Goal: Communication & Community: Answer question/provide support

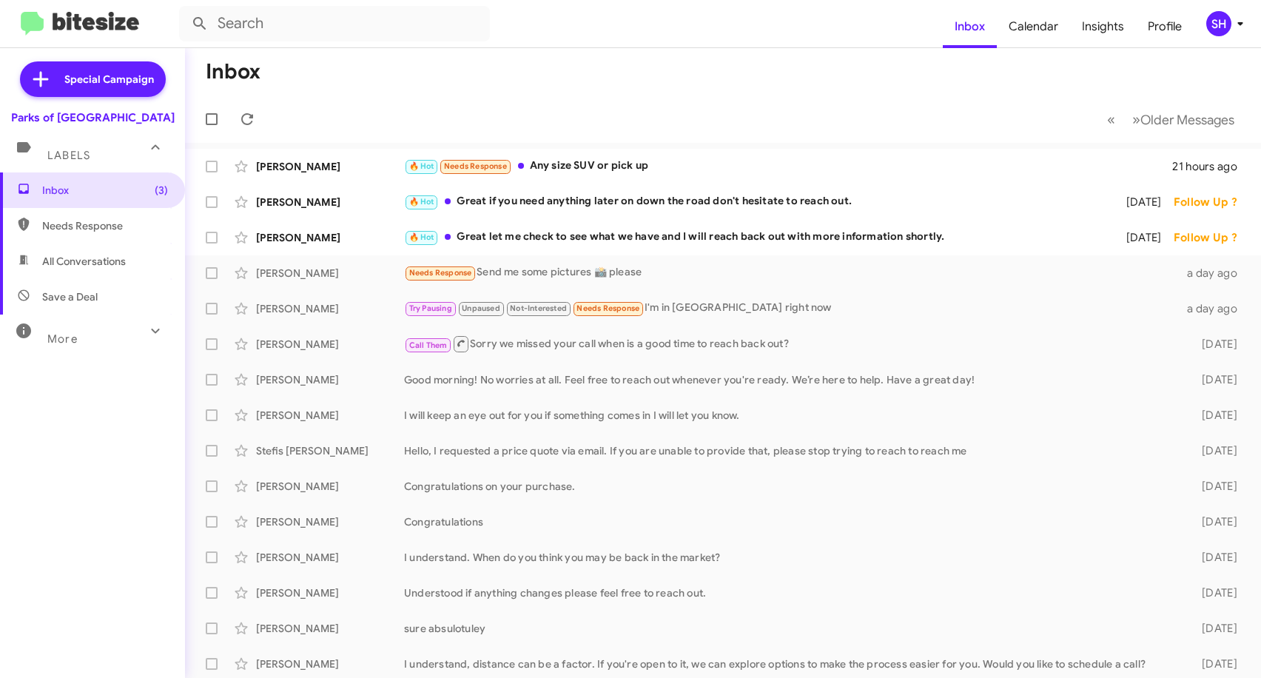
click at [147, 326] on icon at bounding box center [156, 331] width 18 height 18
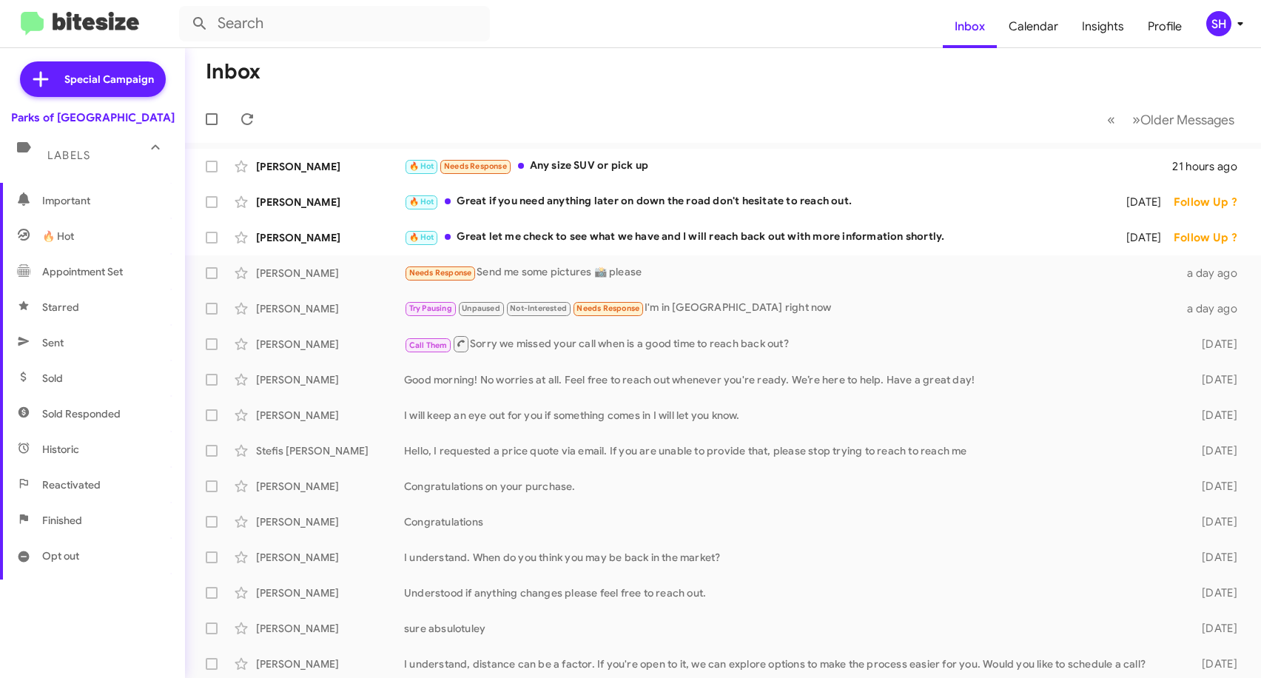
scroll to position [222, 0]
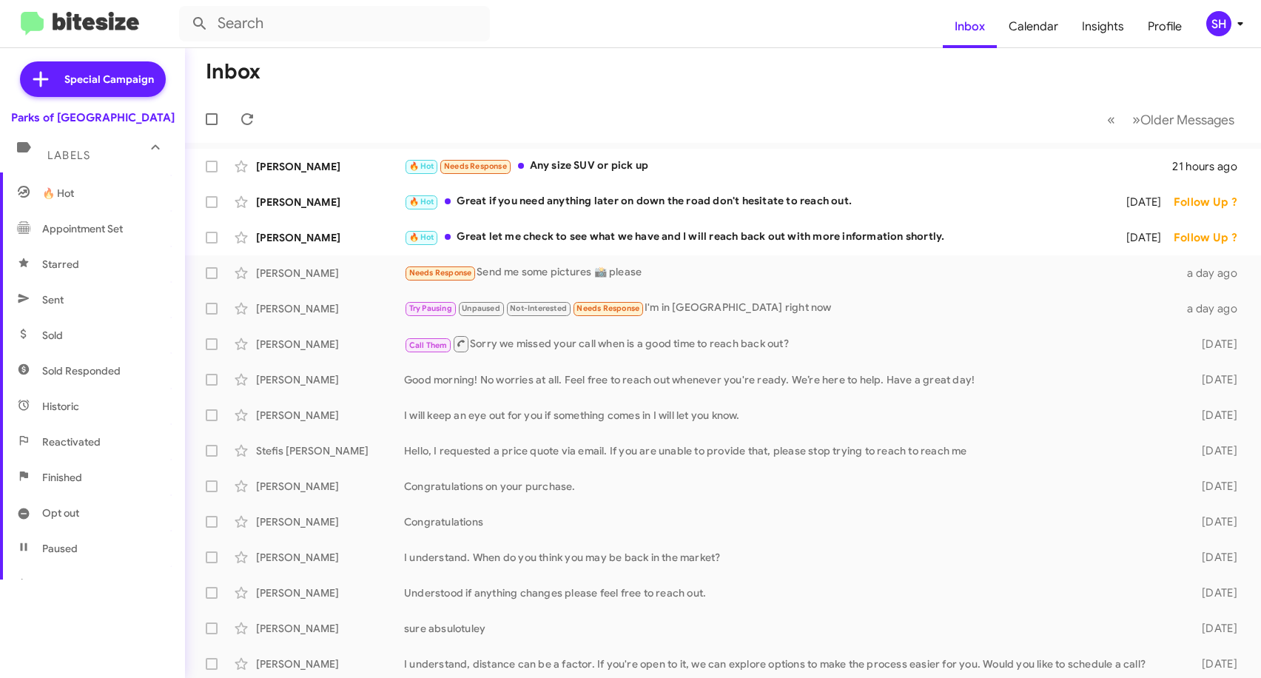
click at [56, 311] on span "Sent" at bounding box center [92, 300] width 185 height 36
type input "in:sent"
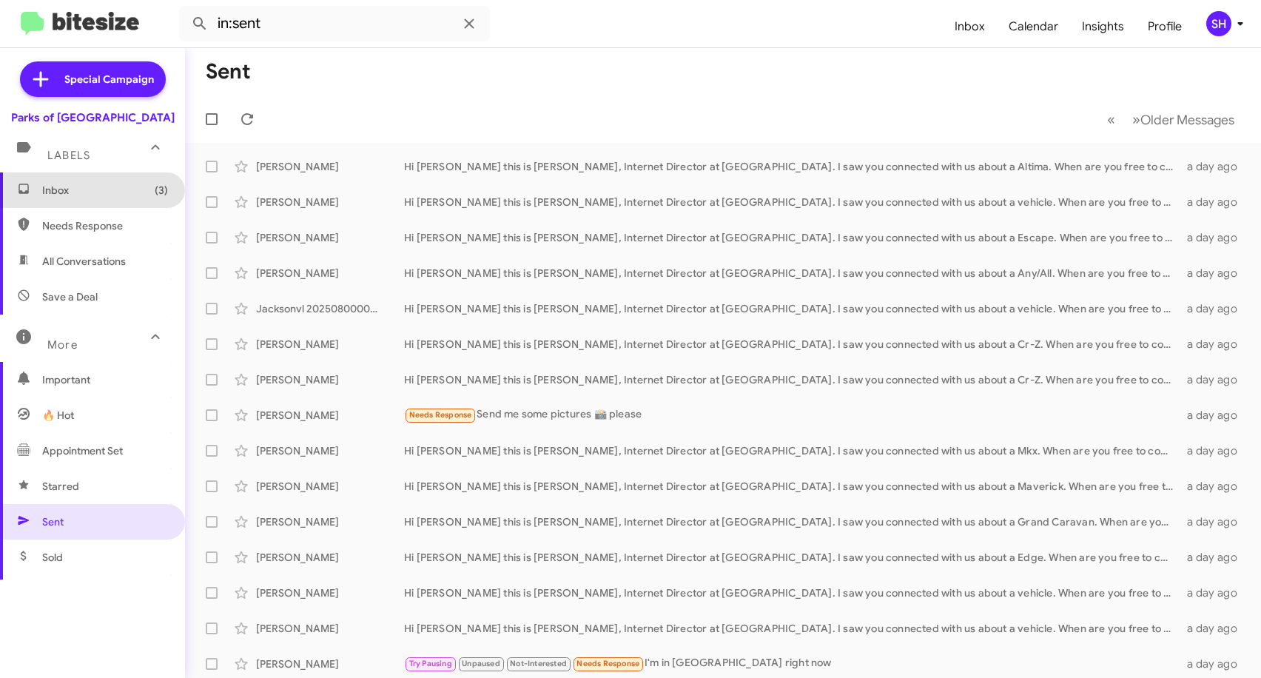
click at [99, 183] on span "Inbox (3)" at bounding box center [105, 190] width 126 height 15
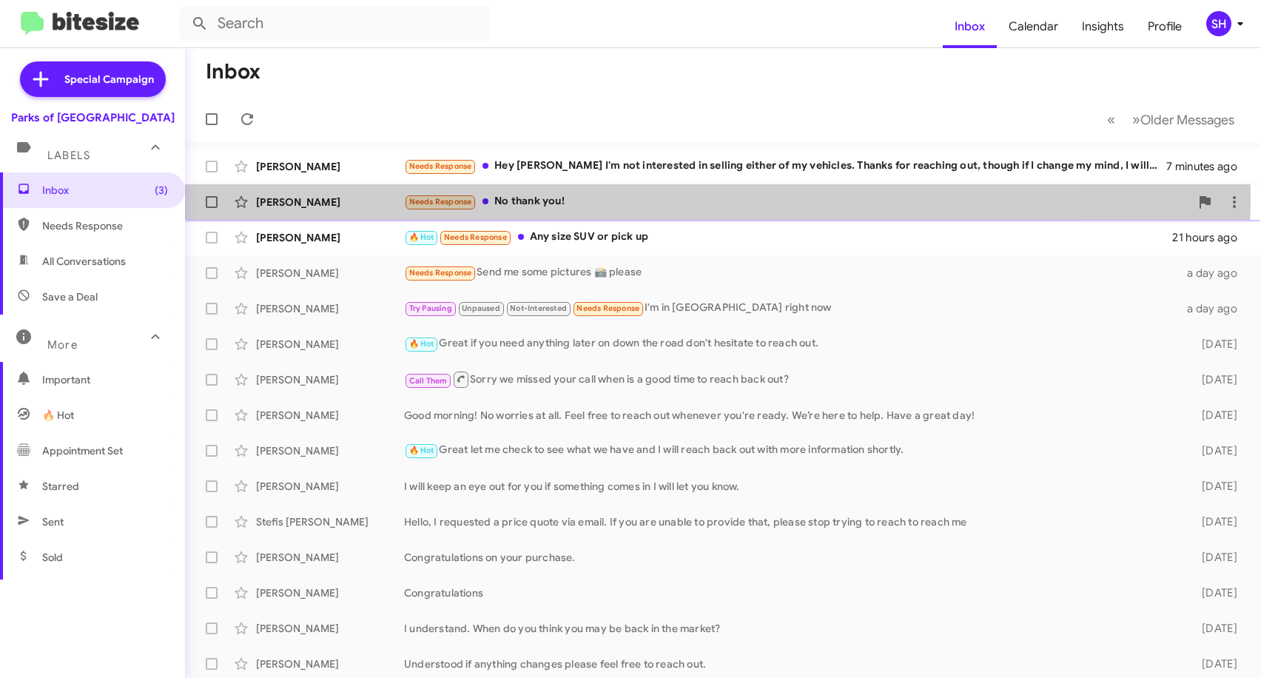
click at [599, 198] on div "Needs Response No thank you!" at bounding box center [797, 201] width 786 height 17
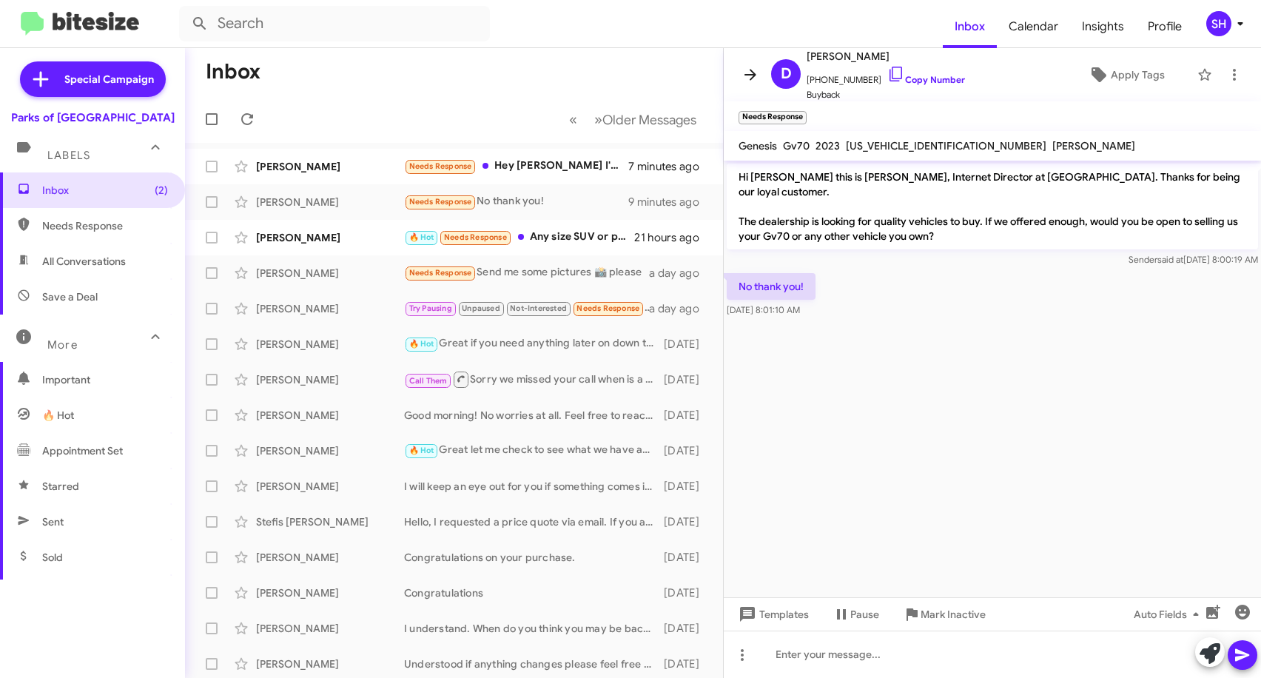
click at [743, 75] on icon at bounding box center [751, 75] width 18 height 18
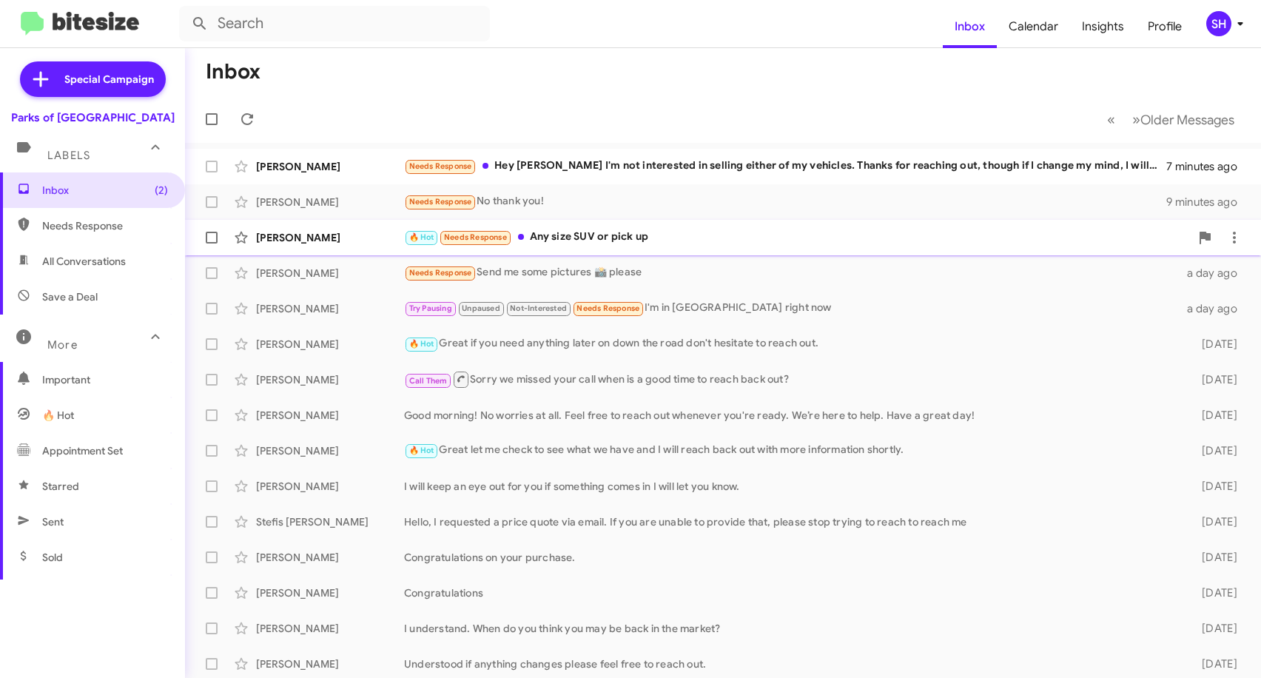
click at [671, 246] on div "🔥 Hot Needs Response Any size SUV or pick up" at bounding box center [797, 237] width 786 height 17
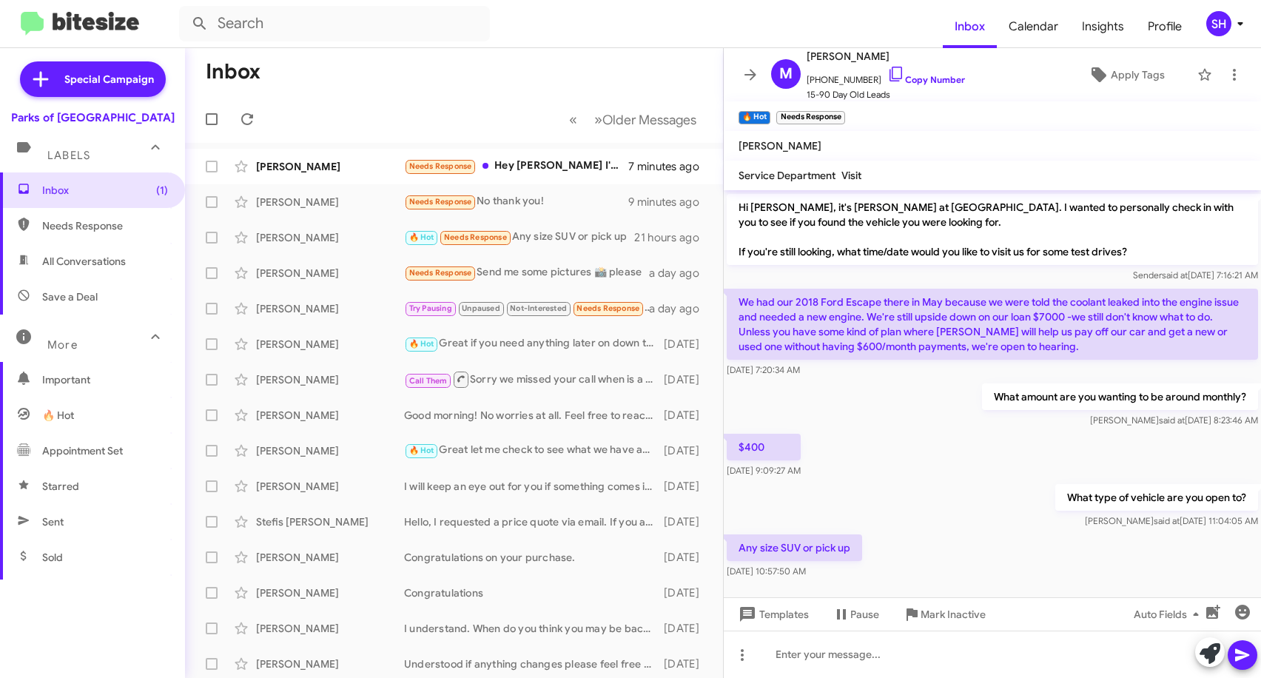
scroll to position [75, 0]
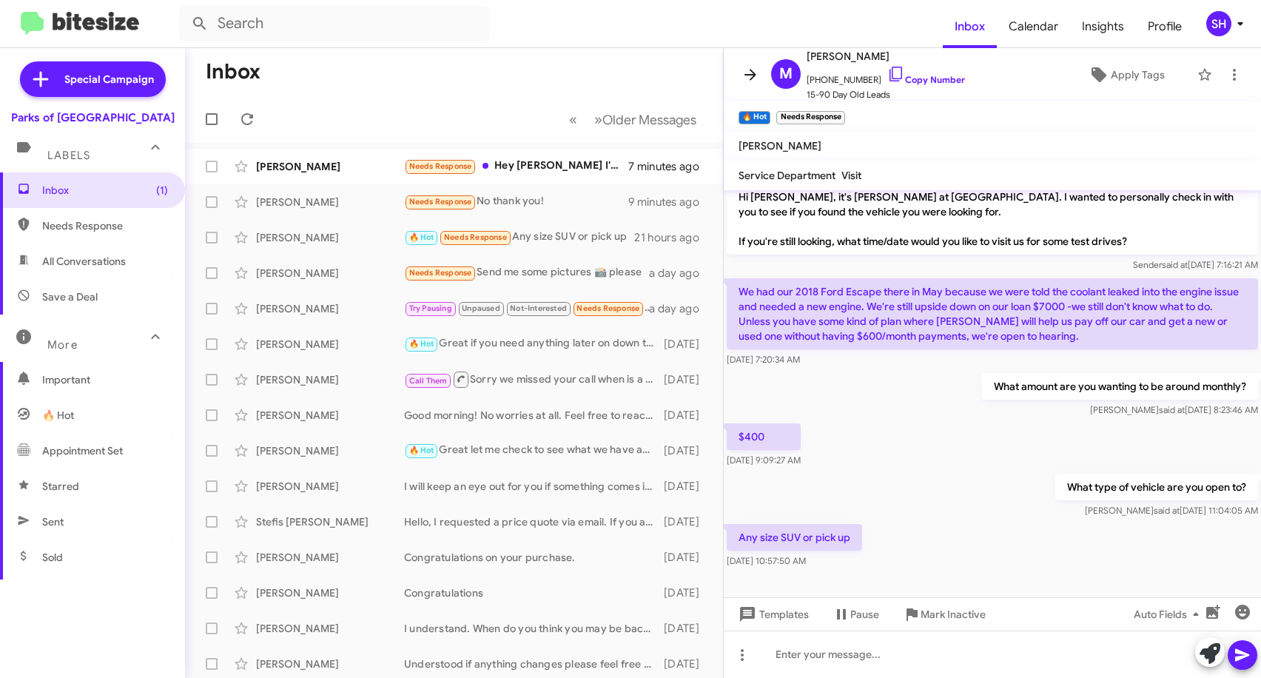
click at [742, 78] on icon at bounding box center [751, 75] width 18 height 18
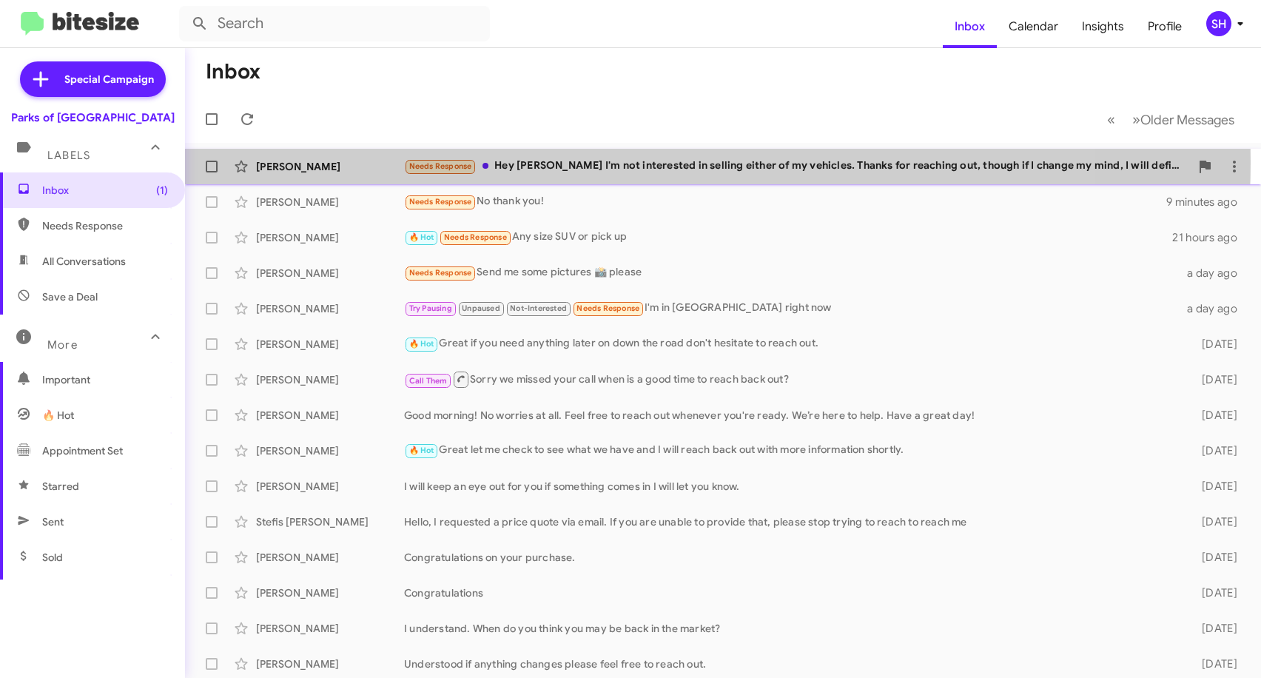
click at [608, 162] on div "Needs Response Hey [PERSON_NAME] I'm not interested in selling either of my veh…" at bounding box center [797, 166] width 786 height 17
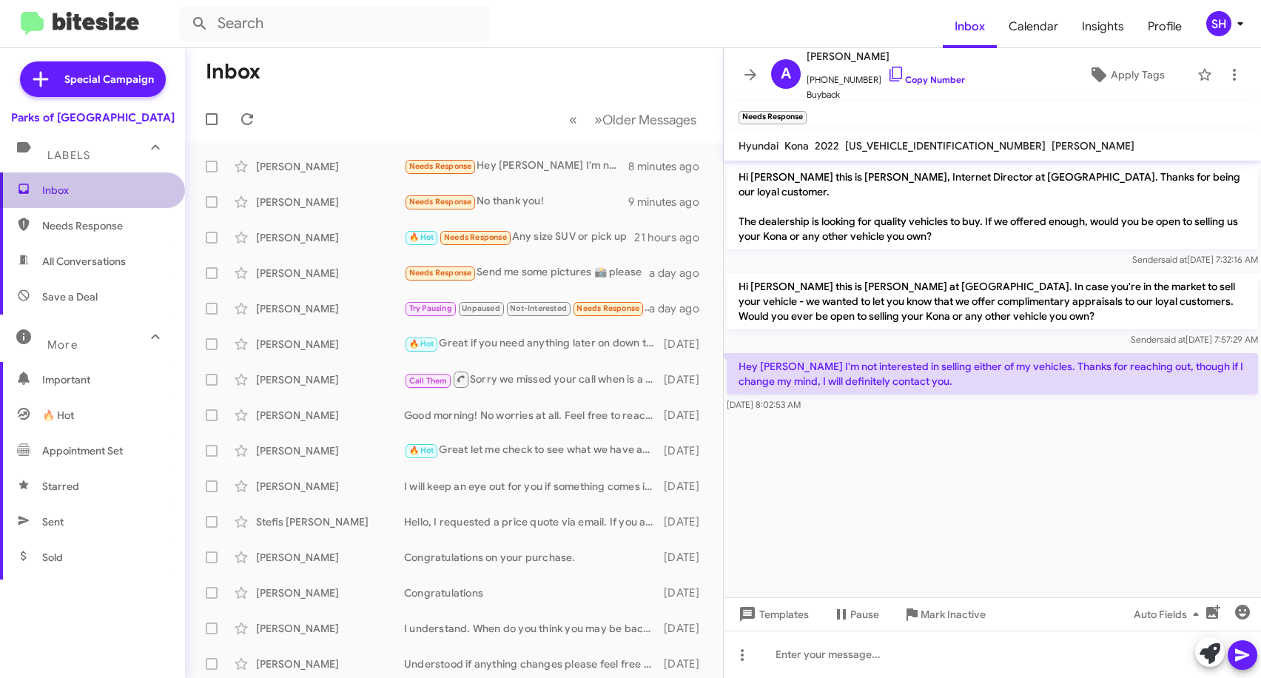
click at [96, 187] on span "Inbox" at bounding box center [105, 190] width 126 height 15
